Goal: Information Seeking & Learning: Learn about a topic

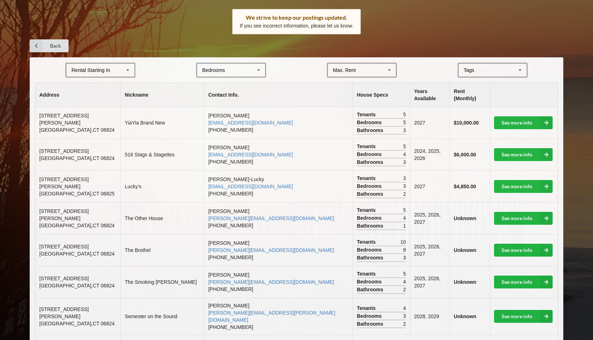
scroll to position [107, 0]
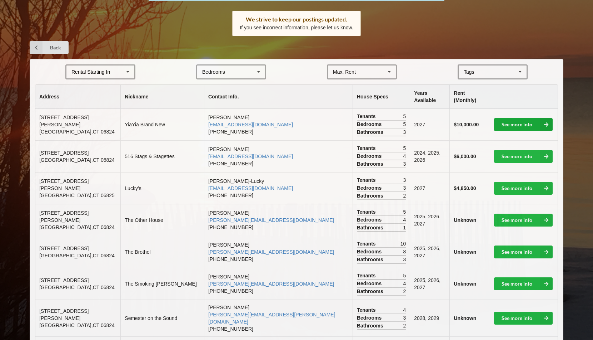
click at [519, 118] on link "See more info" at bounding box center [523, 124] width 59 height 13
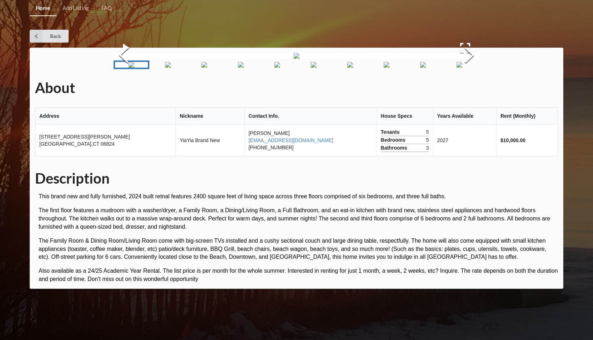
scroll to position [165, 0]
click at [165, 68] on img "Go to Slide 2" at bounding box center [168, 65] width 6 height 6
click at [204, 68] on img "Go to Slide 3" at bounding box center [201, 65] width 6 height 6
click at [236, 68] on img "Go to Slide 4" at bounding box center [234, 65] width 6 height 6
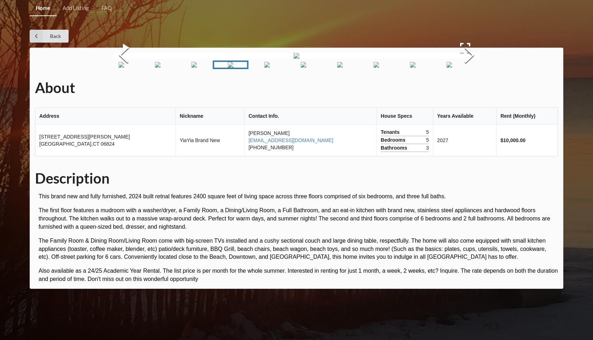
click at [264, 68] on img "Go to Slide 5" at bounding box center [267, 65] width 6 height 6
click at [267, 68] on img "Go to Slide 5" at bounding box center [264, 65] width 6 height 6
click at [301, 68] on img "Go to Slide 6" at bounding box center [300, 65] width 6 height 6
click at [333, 68] on img "Go to Slide 7" at bounding box center [333, 65] width 6 height 6
click at [363, 68] on img "Go to Slide 8" at bounding box center [366, 65] width 6 height 6
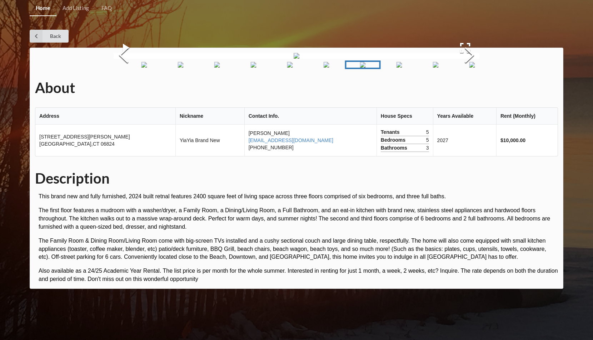
click at [397, 68] on img "Go to Slide 9" at bounding box center [399, 65] width 6 height 6
click at [430, 68] on img "Go to Slide 10" at bounding box center [433, 65] width 6 height 6
click at [467, 68] on img "Go to Slide 11" at bounding box center [465, 65] width 6 height 6
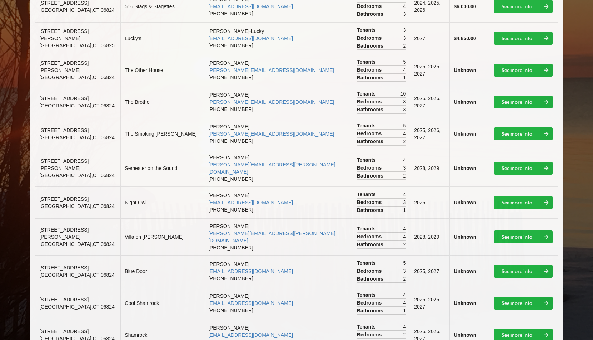
scroll to position [283, 0]
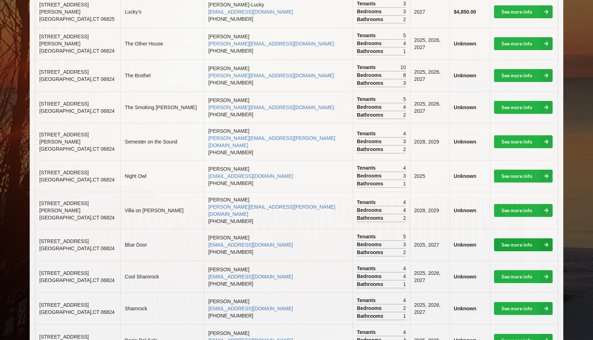
click at [533, 238] on link "See more info" at bounding box center [523, 244] width 59 height 13
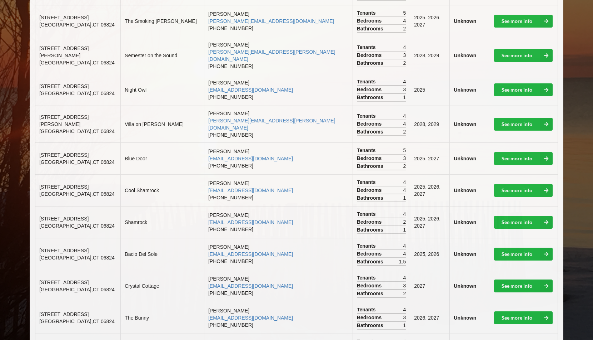
scroll to position [378, 0]
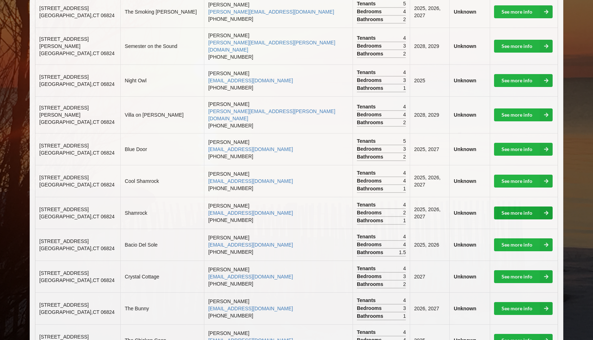
click at [515, 206] on link "See more info" at bounding box center [523, 212] width 59 height 13
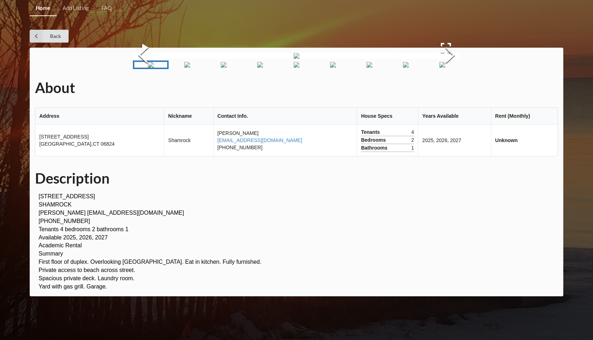
click at [189, 68] on img "Go to Slide 2" at bounding box center [187, 65] width 6 height 6
click at [227, 68] on img "Go to Slide 3" at bounding box center [224, 65] width 6 height 6
click at [257, 68] on img "Go to Slide 4" at bounding box center [260, 65] width 6 height 6
click at [294, 68] on img "Go to Slide 5" at bounding box center [297, 65] width 6 height 6
click at [367, 68] on img "Go to Slide 7" at bounding box center [370, 65] width 6 height 6
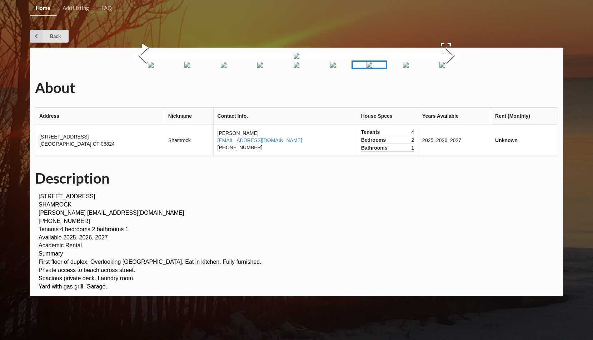
click at [404, 68] on img "Go to Slide 8" at bounding box center [406, 65] width 6 height 6
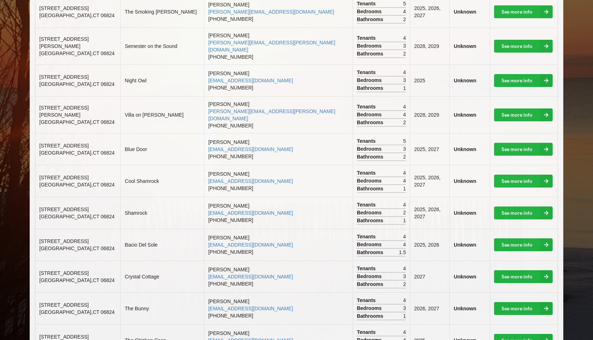
scroll to position [462, 0]
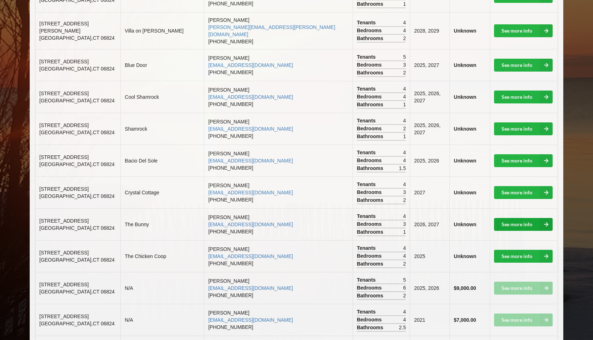
click at [503, 218] on link "See more info" at bounding box center [523, 224] width 59 height 13
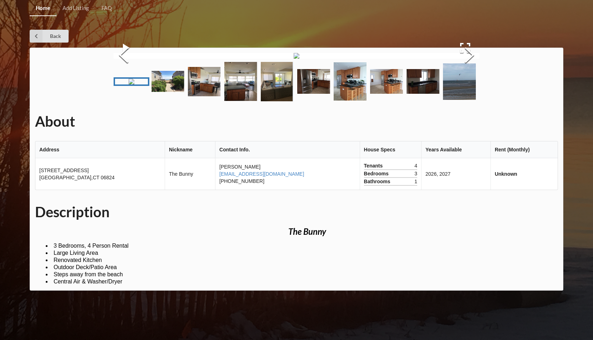
click at [165, 92] on img "Go to Slide 2" at bounding box center [168, 81] width 33 height 21
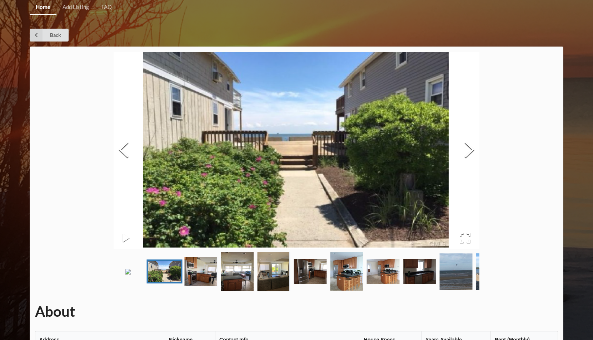
click at [186, 286] on img "Go to Slide 3" at bounding box center [200, 271] width 33 height 29
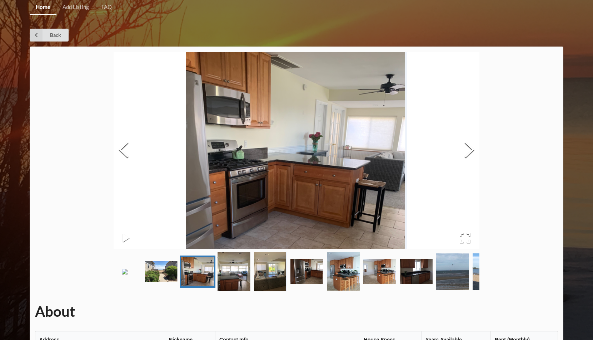
click at [223, 291] on img "Go to Slide 4" at bounding box center [234, 271] width 33 height 39
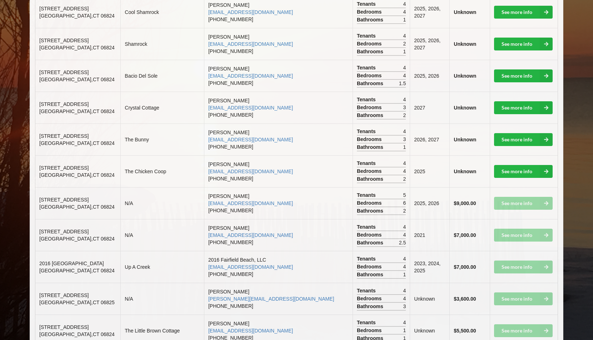
scroll to position [549, 0]
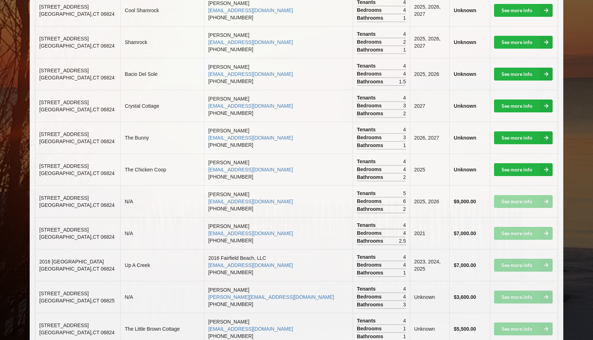
click at [530, 249] on td "See more info" at bounding box center [524, 265] width 68 height 32
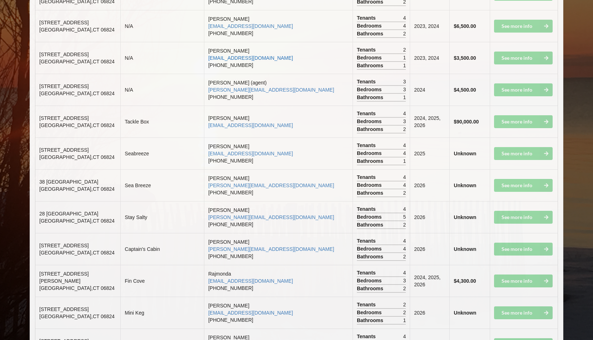
scroll to position [1197, 0]
